Goal: Transaction & Acquisition: Purchase product/service

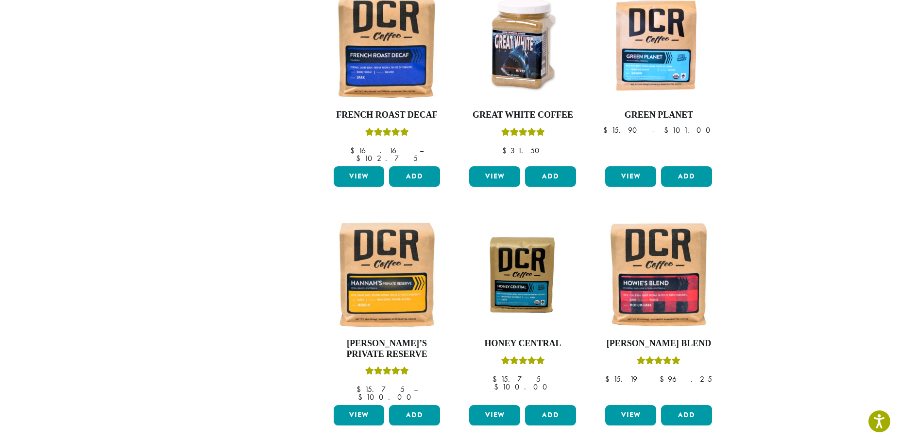
scroll to position [712, 0]
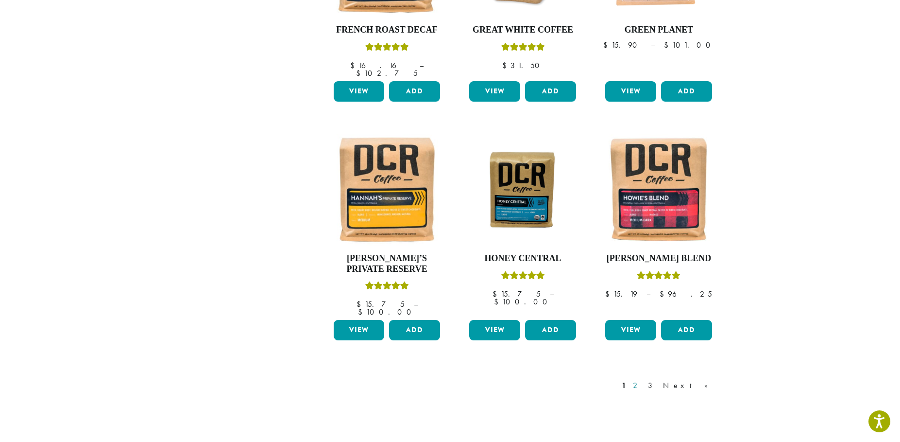
click at [643, 380] on link "2" at bounding box center [637, 386] width 12 height 12
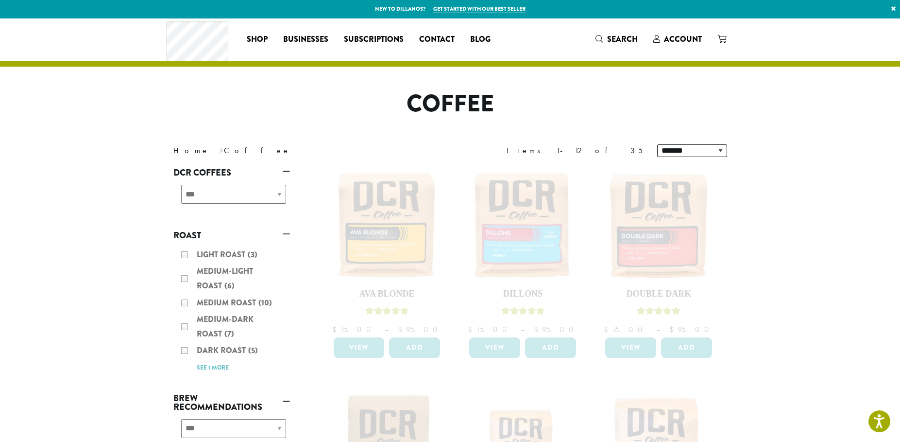
click at [185, 279] on div "Light Roast (3) Medium-Light Roast (6) Medium Roast (10) Medium-Dark Roast (7) …" at bounding box center [231, 310] width 117 height 135
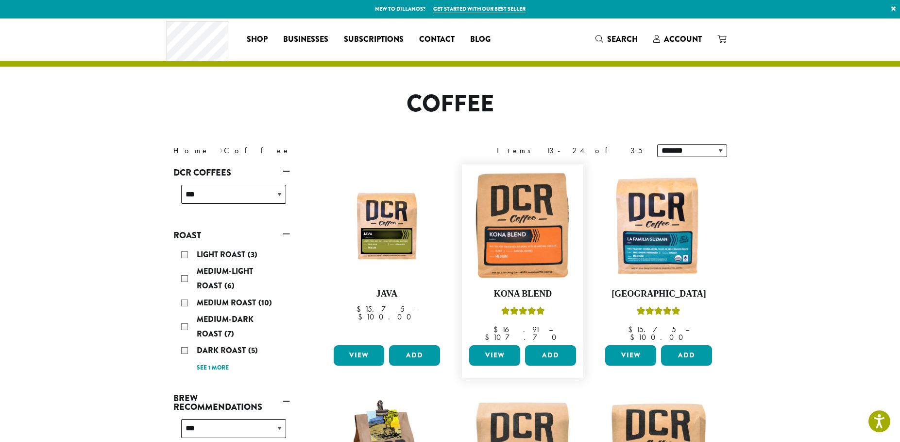
click at [494, 349] on link "View" at bounding box center [494, 355] width 51 height 20
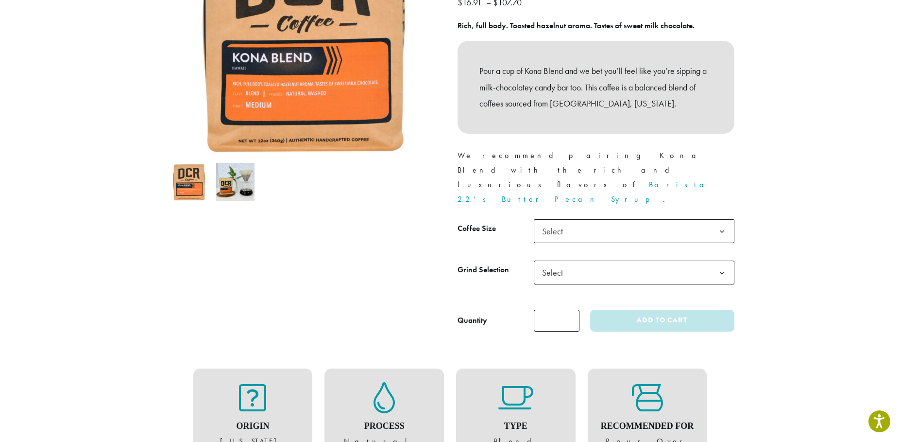
scroll to position [194, 0]
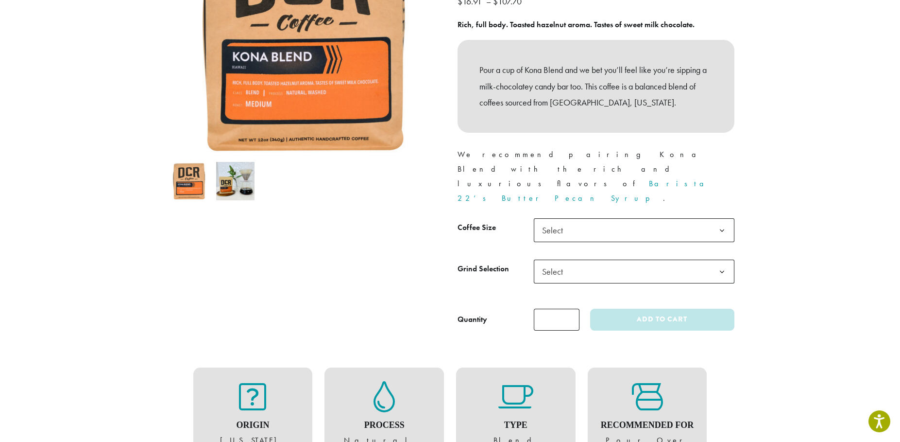
click at [645, 218] on span "Select" at bounding box center [634, 230] width 201 height 24
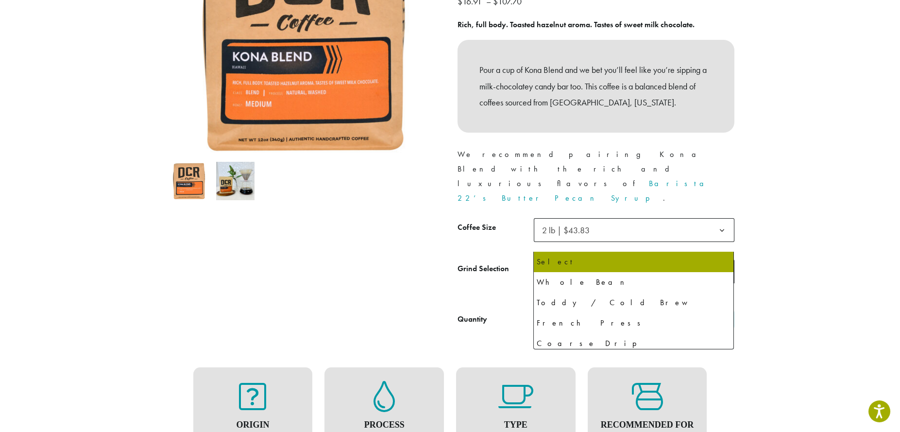
click at [602, 260] on span "Select" at bounding box center [634, 272] width 201 height 24
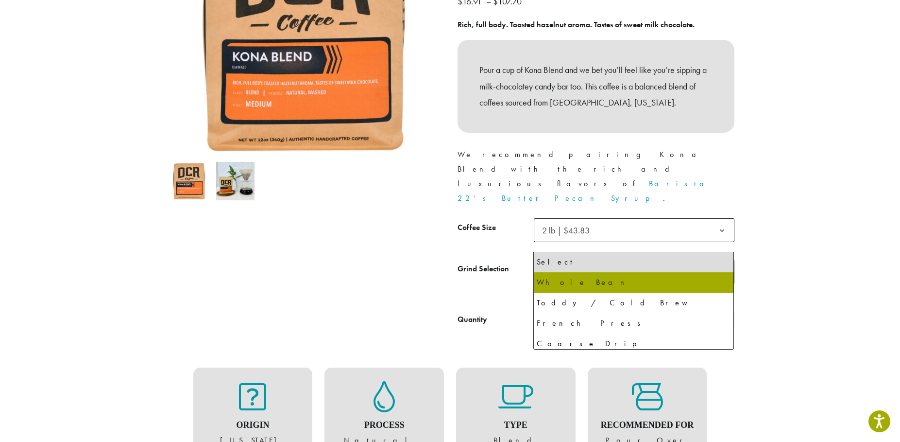
select select "**********"
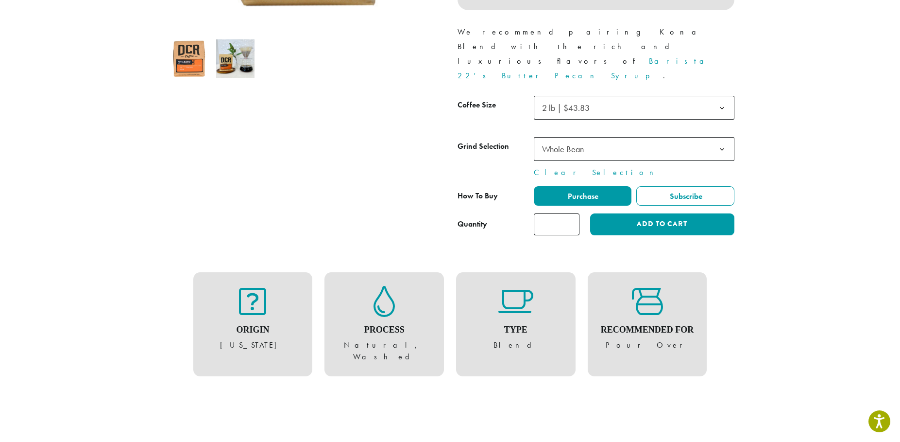
scroll to position [129, 0]
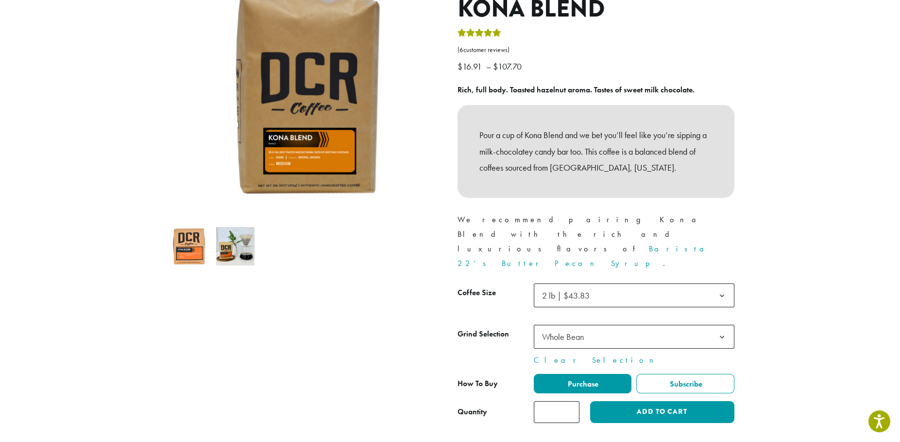
click at [557, 401] on input "*" at bounding box center [557, 412] width 46 height 22
click at [571, 401] on input "*" at bounding box center [557, 412] width 46 height 22
type input "*"
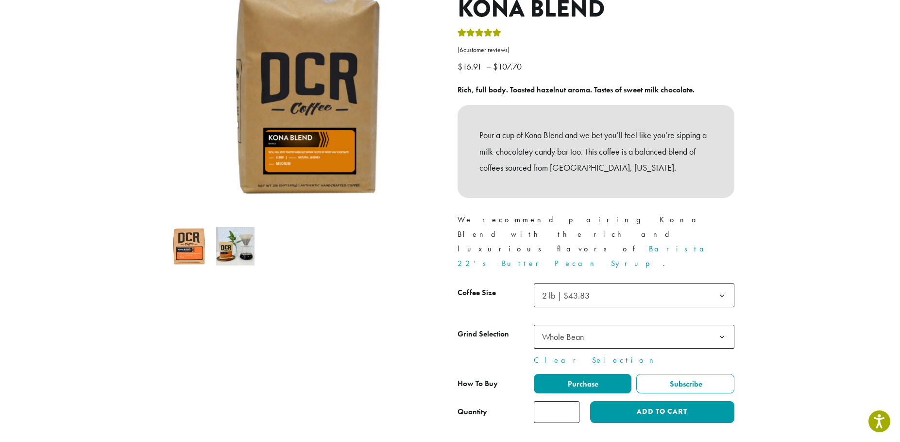
click at [571, 401] on input "*" at bounding box center [557, 412] width 46 height 22
click at [672, 401] on button "Add to cart" at bounding box center [662, 412] width 144 height 22
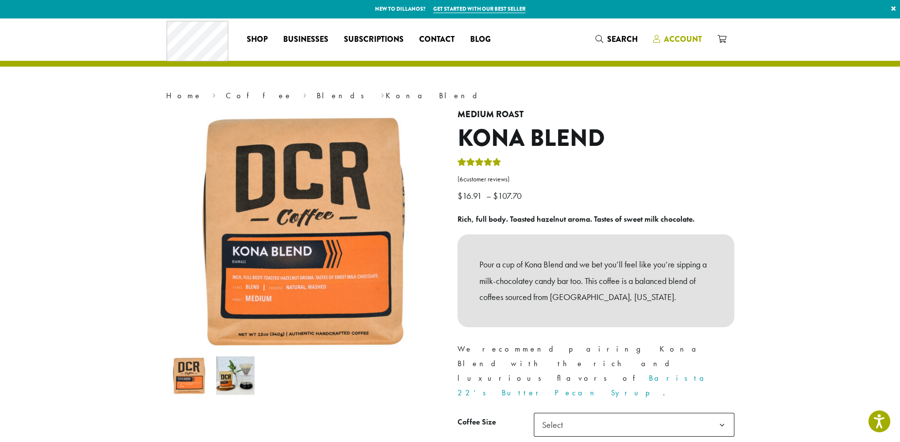
click at [668, 41] on span "Account" at bounding box center [683, 39] width 38 height 11
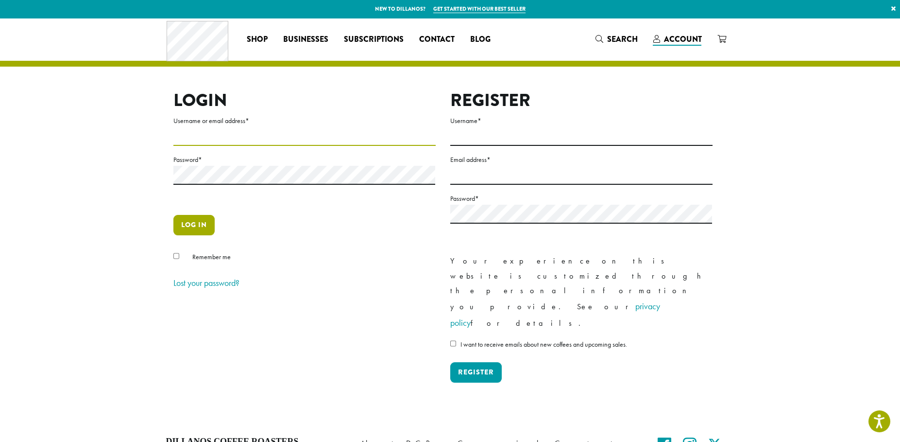
type input "**********"
click at [190, 221] on button "Log in" at bounding box center [193, 225] width 41 height 20
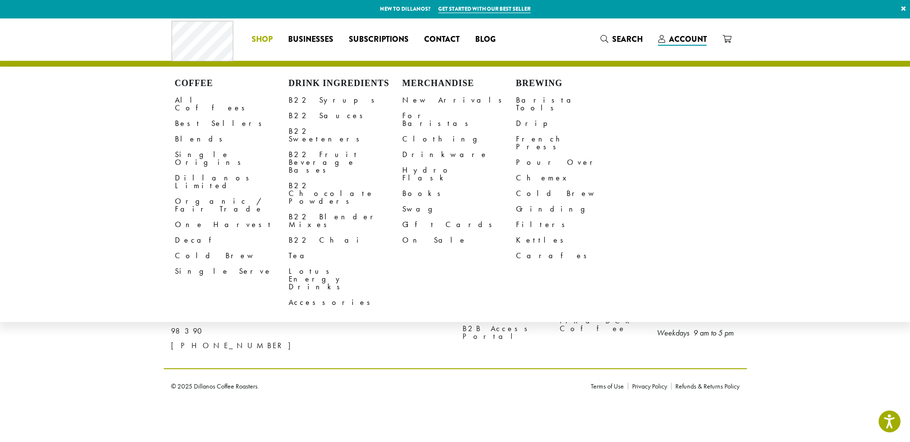
click at [260, 37] on li "Coffee All Coffees Best Sellers Blends Single Origins Dillanos Limited Organic …" at bounding box center [262, 40] width 36 height 16
click at [186, 131] on link "Blends" at bounding box center [232, 139] width 114 height 16
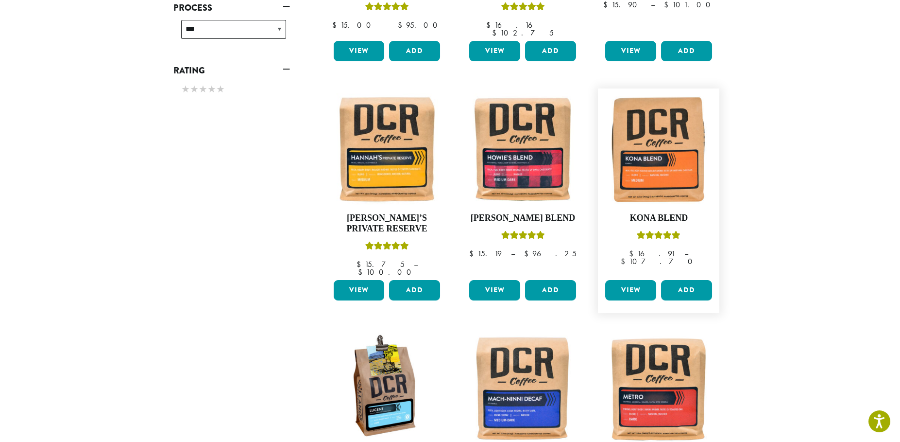
scroll to position [518, 0]
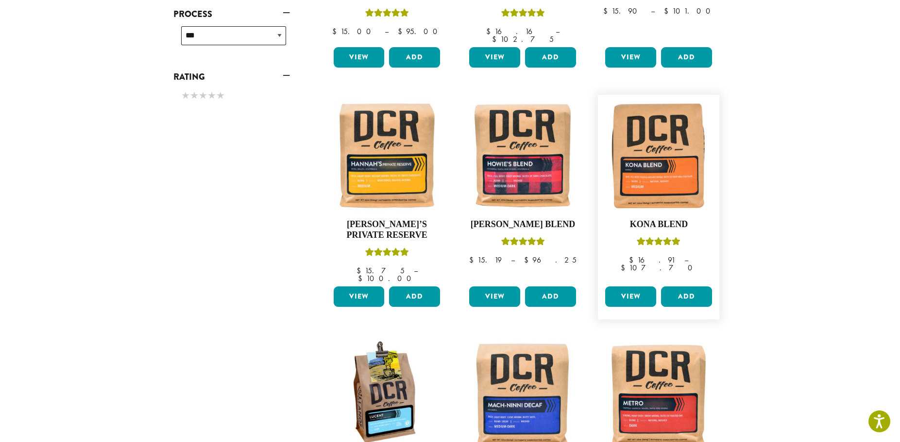
click at [629, 286] on link "View" at bounding box center [631, 296] width 51 height 20
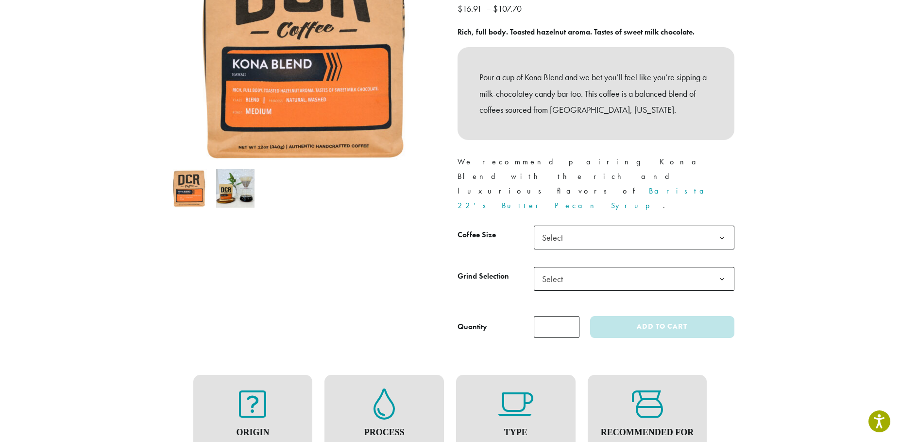
scroll to position [194, 0]
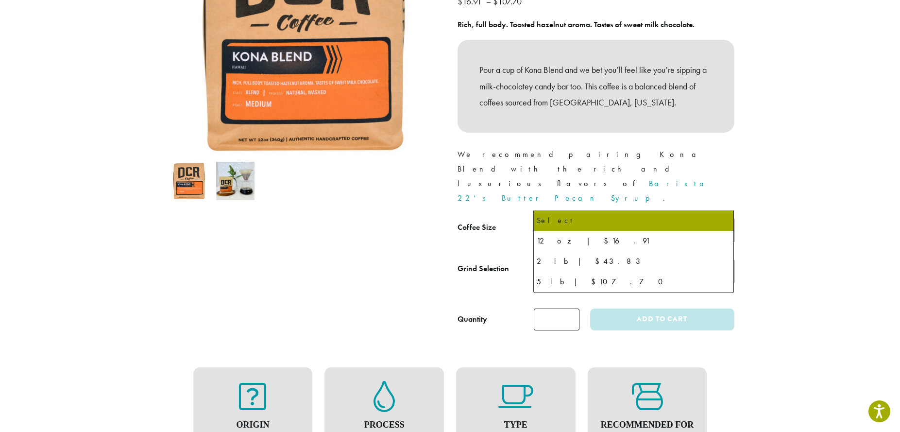
click at [579, 218] on span "Select" at bounding box center [634, 230] width 201 height 24
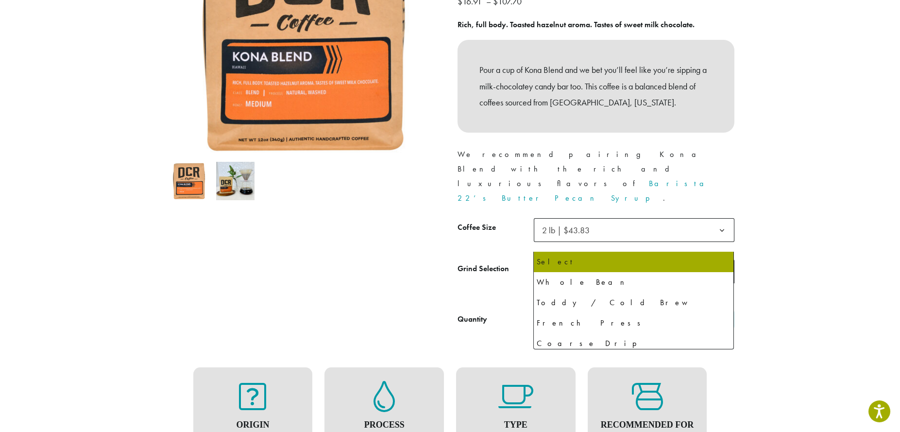
click at [564, 262] on span "Select" at bounding box center [555, 271] width 35 height 19
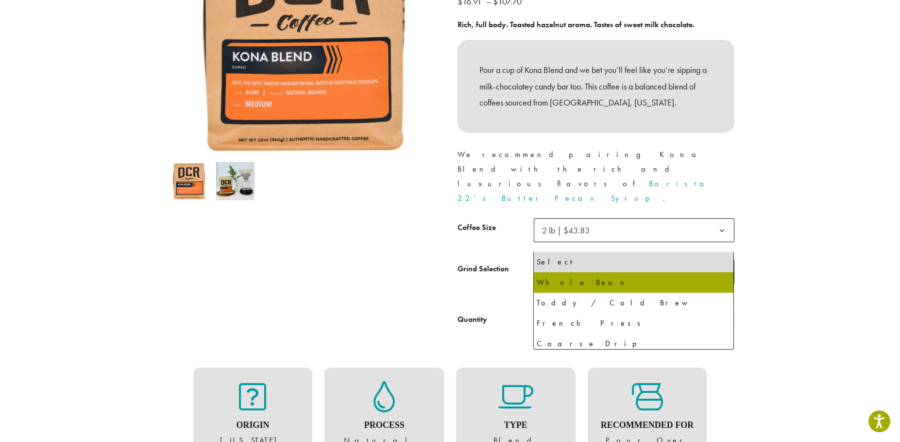
select select "**********"
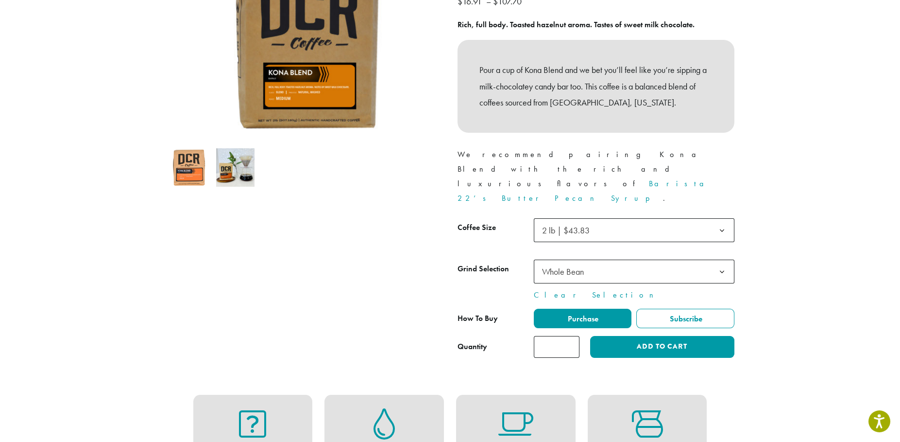
drag, startPoint x: 570, startPoint y: 314, endPoint x: 577, endPoint y: 312, distance: 7.9
click at [576, 336] on input "*" at bounding box center [557, 347] width 46 height 22
click at [570, 336] on input "*" at bounding box center [557, 347] width 46 height 22
type input "*"
click at [570, 336] on input "*" at bounding box center [557, 347] width 46 height 22
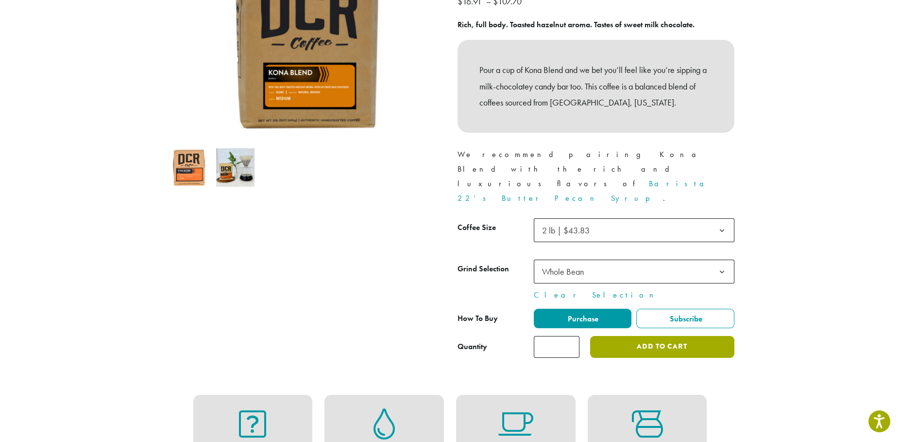
click at [637, 336] on button "Add to cart" at bounding box center [662, 347] width 144 height 22
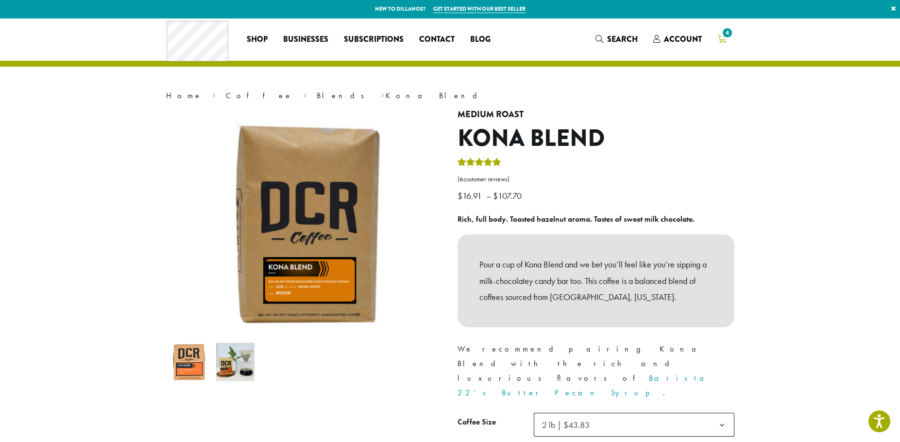
click at [722, 39] on icon "4" at bounding box center [721, 39] width 9 height 8
